Goal: Information Seeking & Learning: Learn about a topic

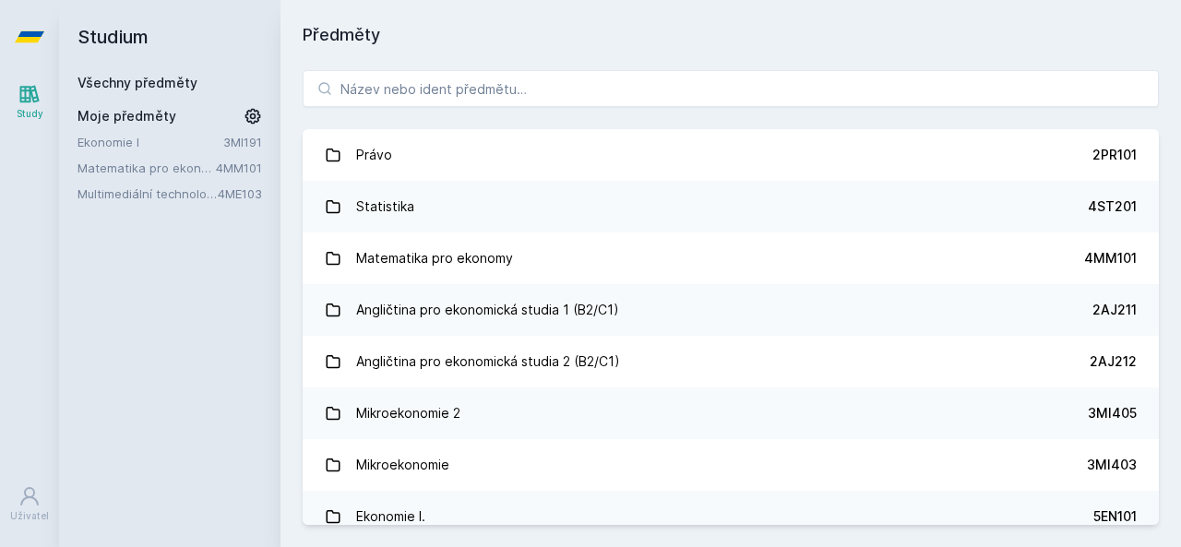
click at [167, 168] on link "Matematika pro ekonomy" at bounding box center [146, 168] width 138 height 18
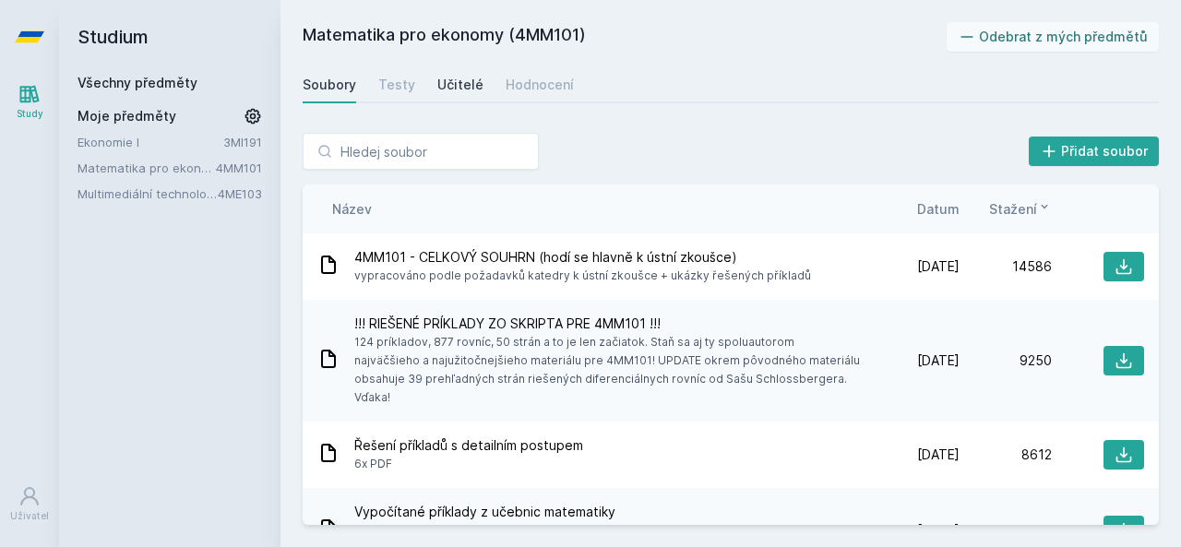
click at [464, 82] on div "Učitelé" at bounding box center [460, 85] width 46 height 18
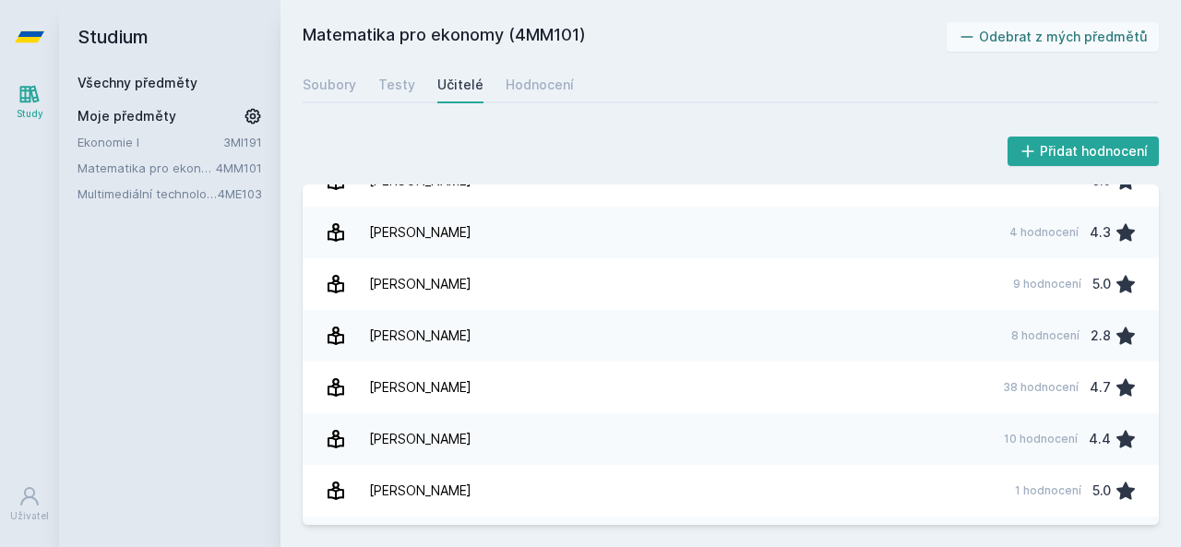
scroll to position [1681, 0]
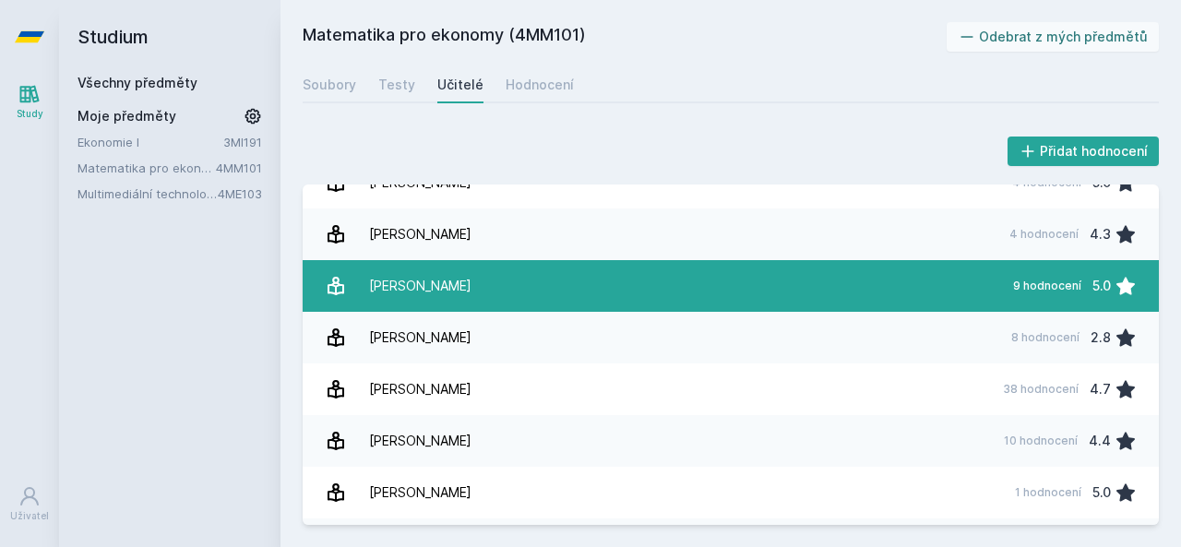
click at [432, 290] on div "[PERSON_NAME]" at bounding box center [420, 286] width 102 height 37
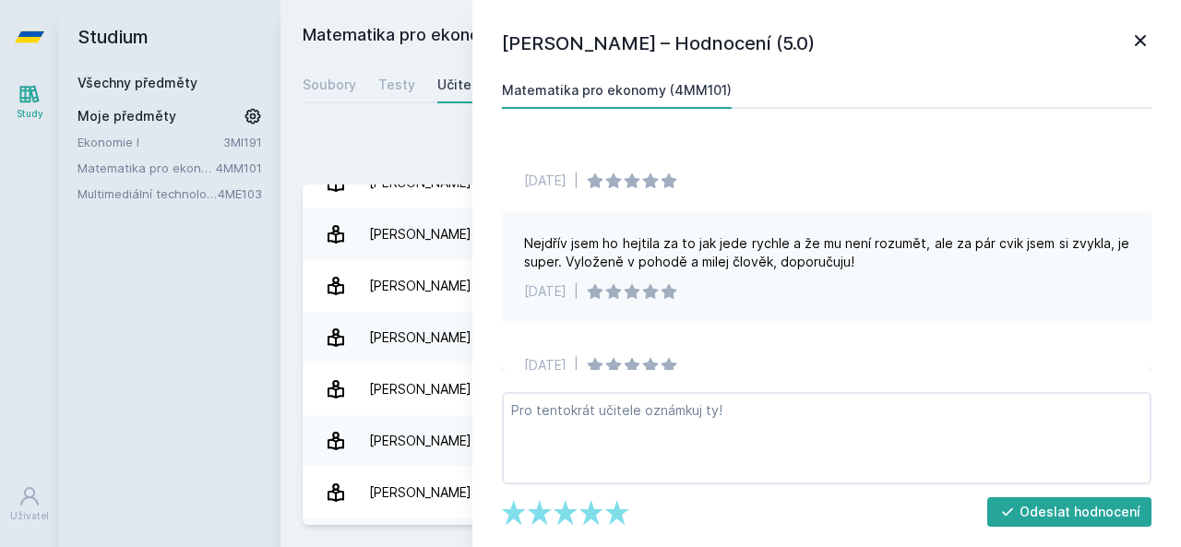
click at [1144, 40] on icon at bounding box center [1140, 41] width 22 height 22
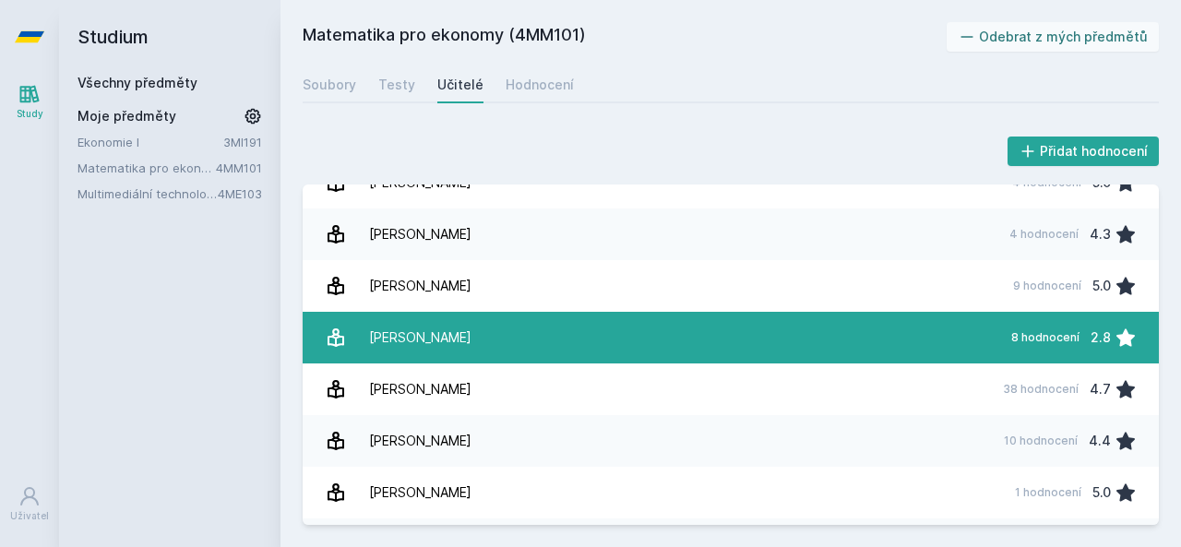
click at [413, 317] on link "[PERSON_NAME][DATE] hodnocení 2.8" at bounding box center [731, 338] width 856 height 52
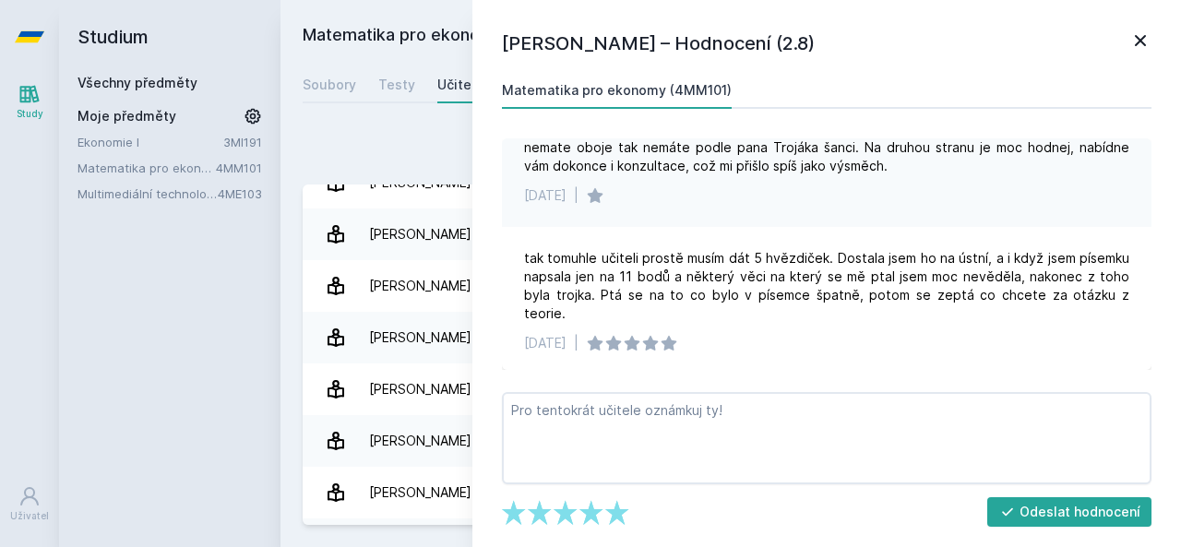
scroll to position [564, 0]
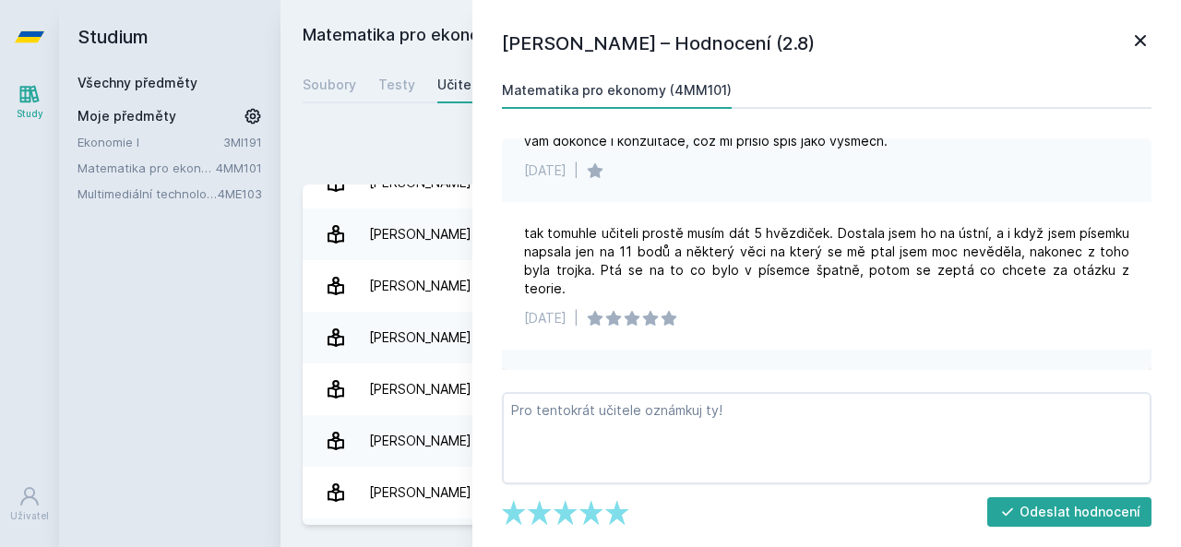
click at [1137, 32] on icon at bounding box center [1140, 41] width 22 height 22
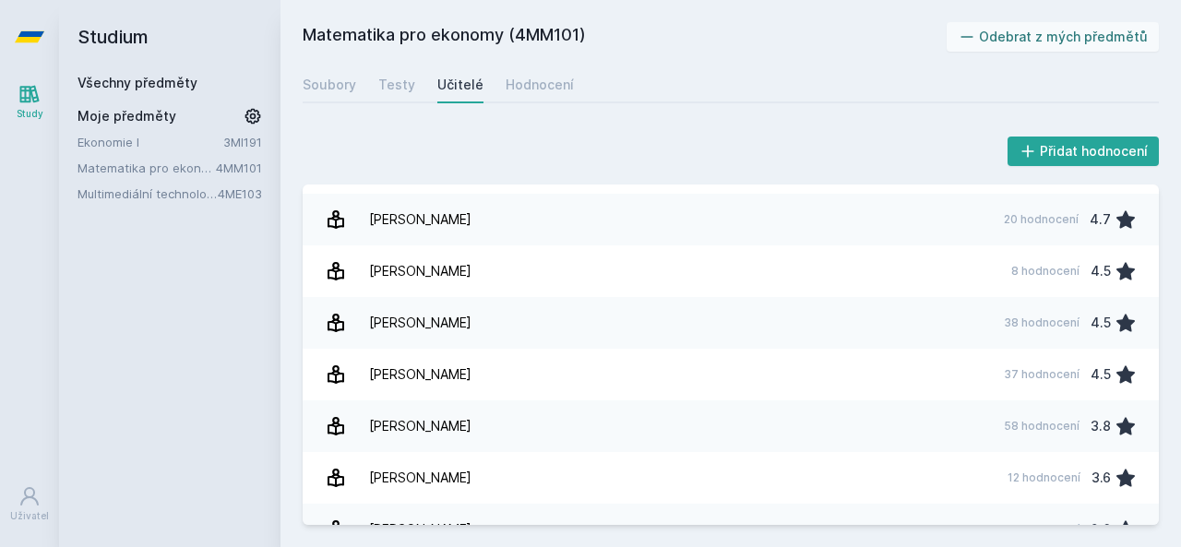
scroll to position [37, 0]
